Goal: Information Seeking & Learning: Learn about a topic

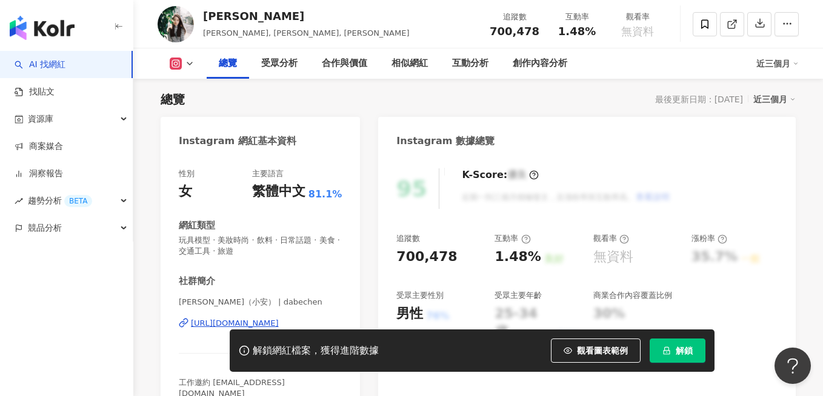
click at [664, 355] on icon "lock" at bounding box center [667, 351] width 7 height 8
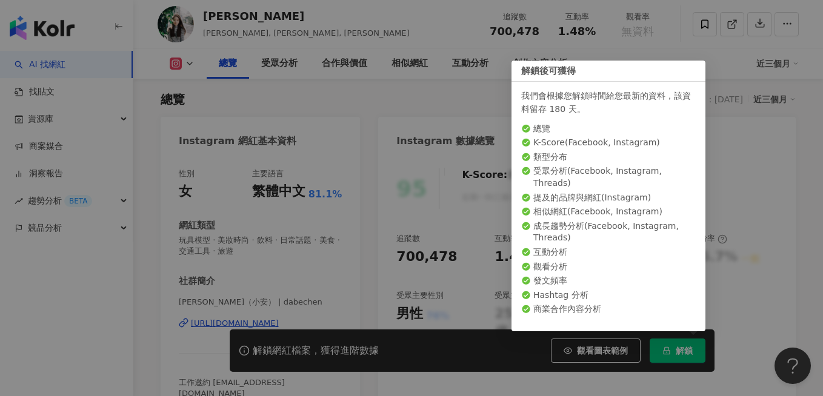
click at [669, 350] on div "您的解鎖額度已用盡， 請前往加購解鎖 繼續瀏覽 前往加購" at bounding box center [411, 198] width 823 height 396
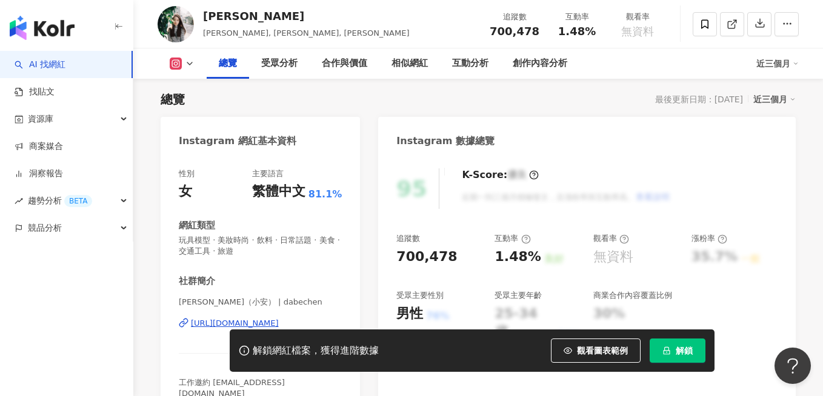
click at [669, 350] on icon "lock" at bounding box center [666, 351] width 8 height 8
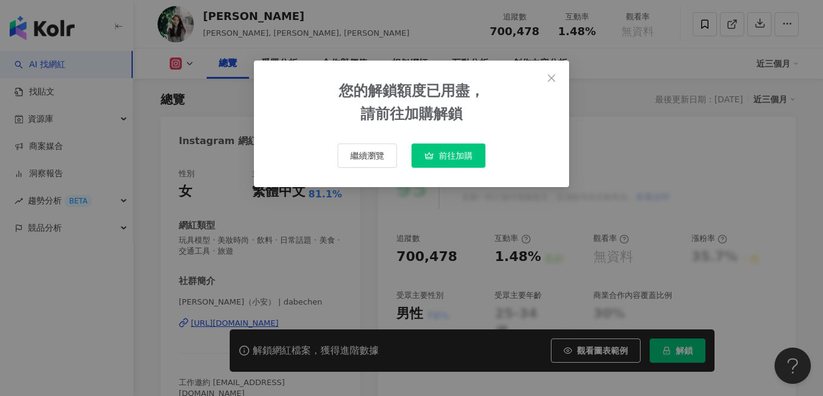
click at [669, 350] on div "您的解鎖額度已用盡， 請前往加購解鎖 繼續瀏覽 前往加購" at bounding box center [411, 198] width 823 height 396
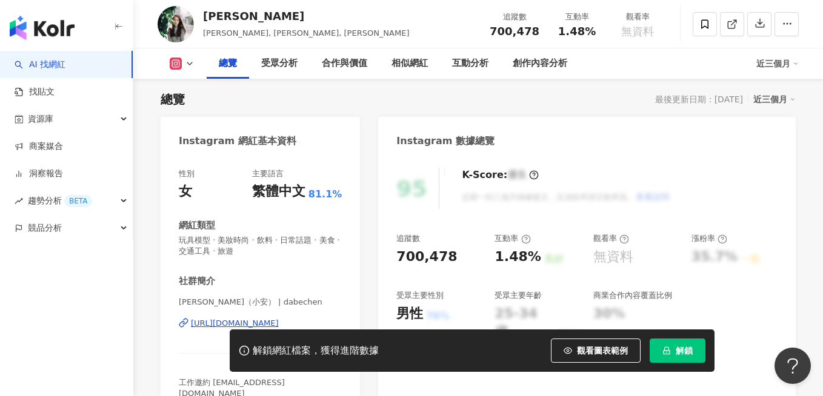
click at [669, 350] on icon "lock" at bounding box center [666, 351] width 8 height 8
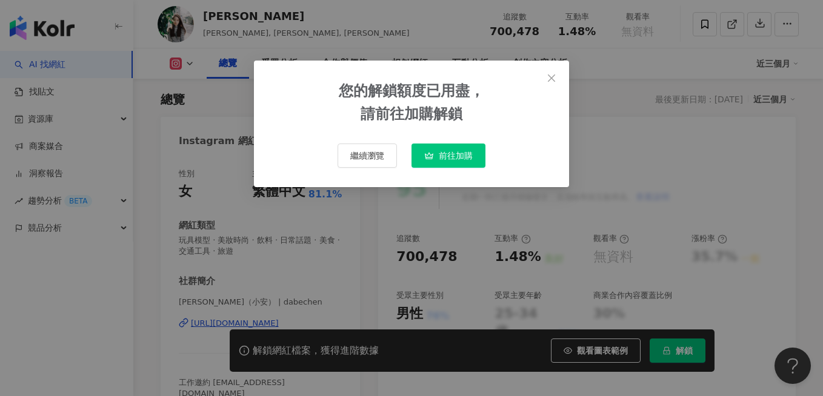
click at [462, 162] on button "前往加購" at bounding box center [448, 156] width 74 height 24
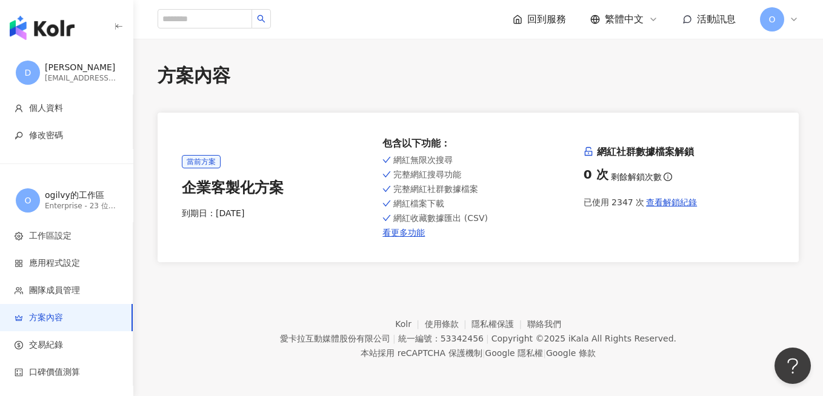
click at [776, 20] on span "O" at bounding box center [772, 19] width 24 height 24
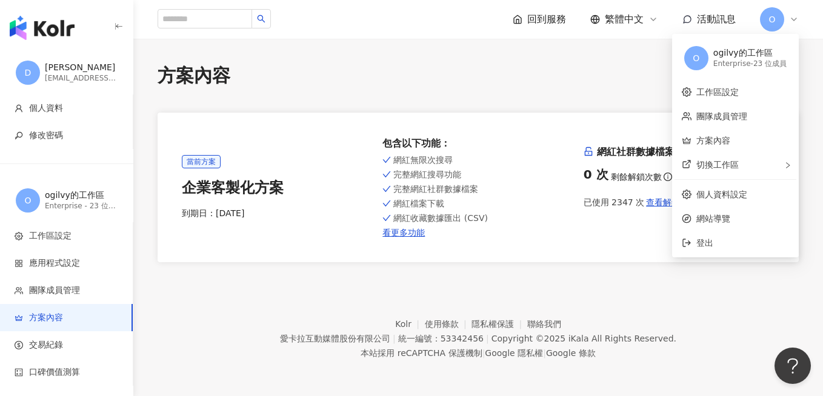
click at [781, 19] on span "O" at bounding box center [772, 19] width 24 height 24
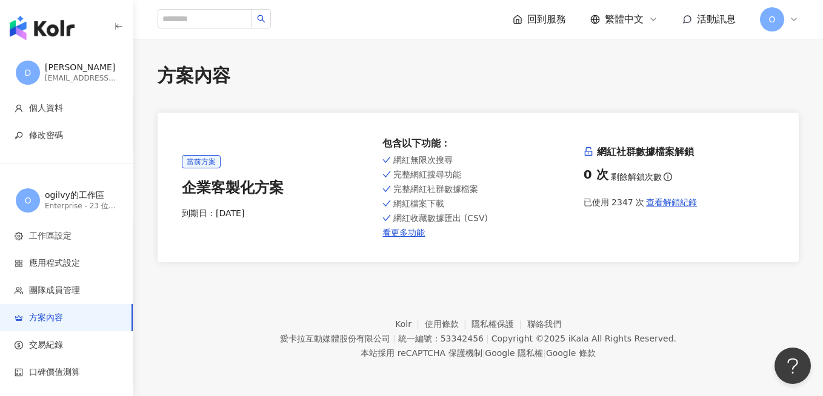
scroll to position [56, 0]
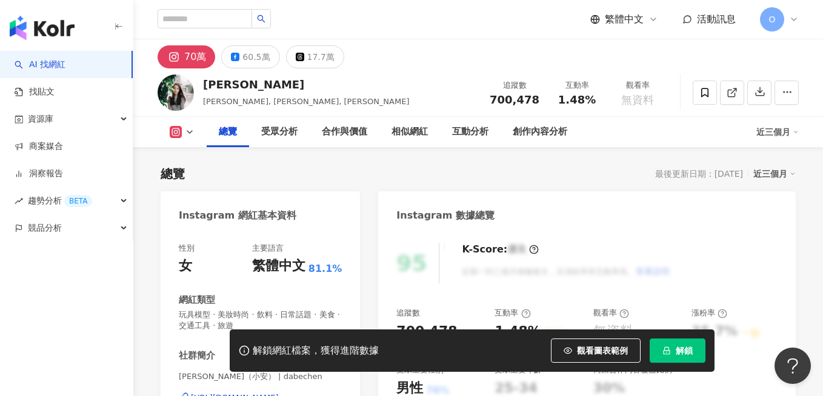
click at [677, 350] on span "解鎖" at bounding box center [684, 351] width 17 height 10
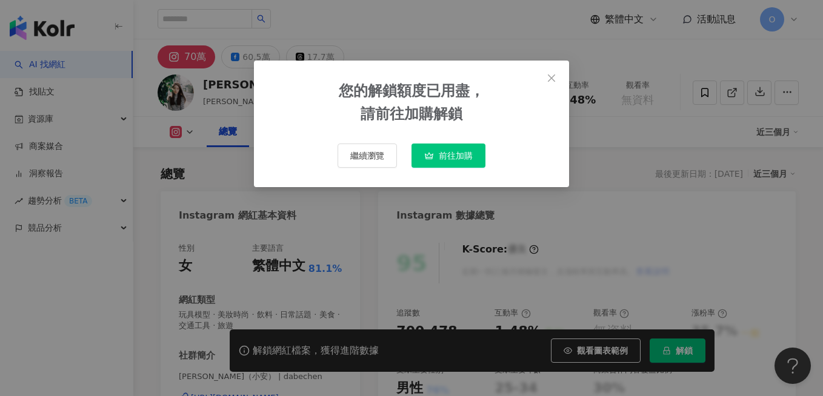
scroll to position [75, 0]
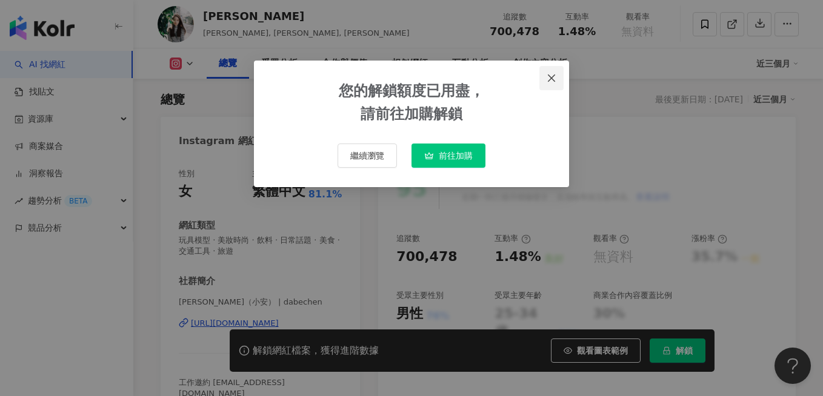
click at [551, 75] on icon "close" at bounding box center [552, 78] width 10 height 10
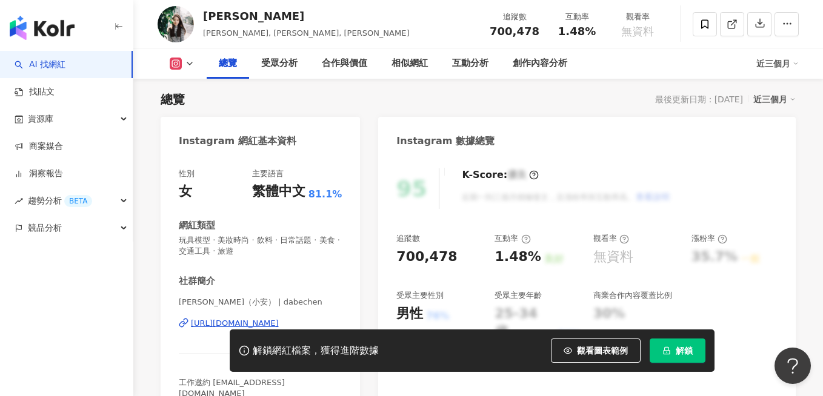
click at [779, 105] on div "近三個月" at bounding box center [774, 100] width 42 height 16
click at [775, 126] on link "近三個月" at bounding box center [784, 124] width 42 height 13
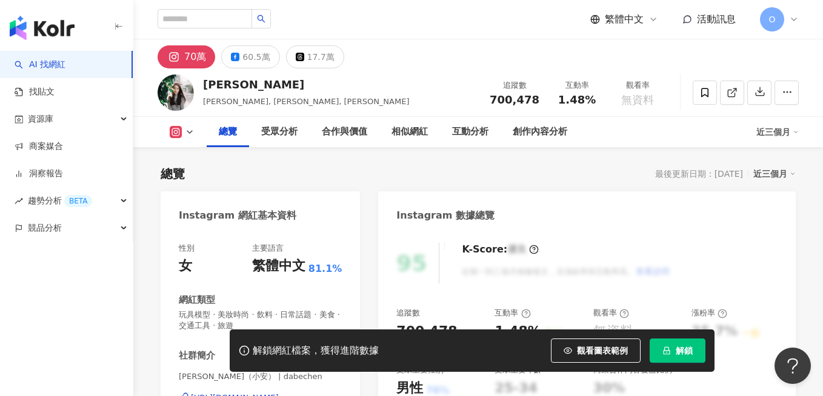
click at [644, 212] on div "Instagram 數據總覽" at bounding box center [587, 211] width 418 height 39
click at [291, 138] on div "受眾分析" at bounding box center [279, 132] width 36 height 15
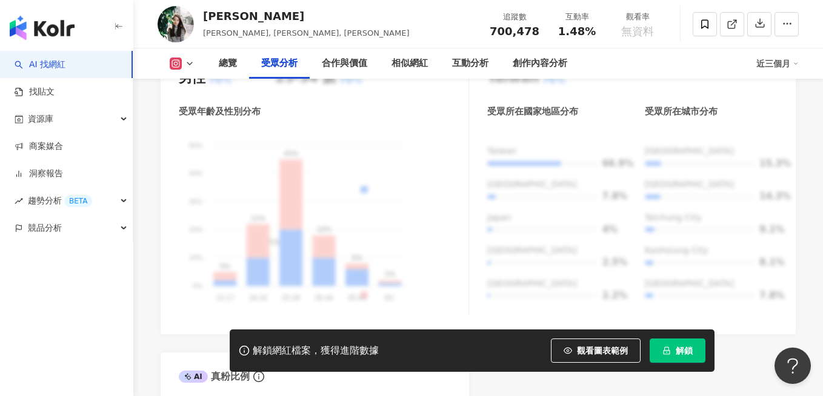
scroll to position [1168, 0]
click at [579, 32] on span "1.48%" at bounding box center [577, 31] width 38 height 12
copy span "1.48%"
